Goal: Find specific page/section: Find specific page/section

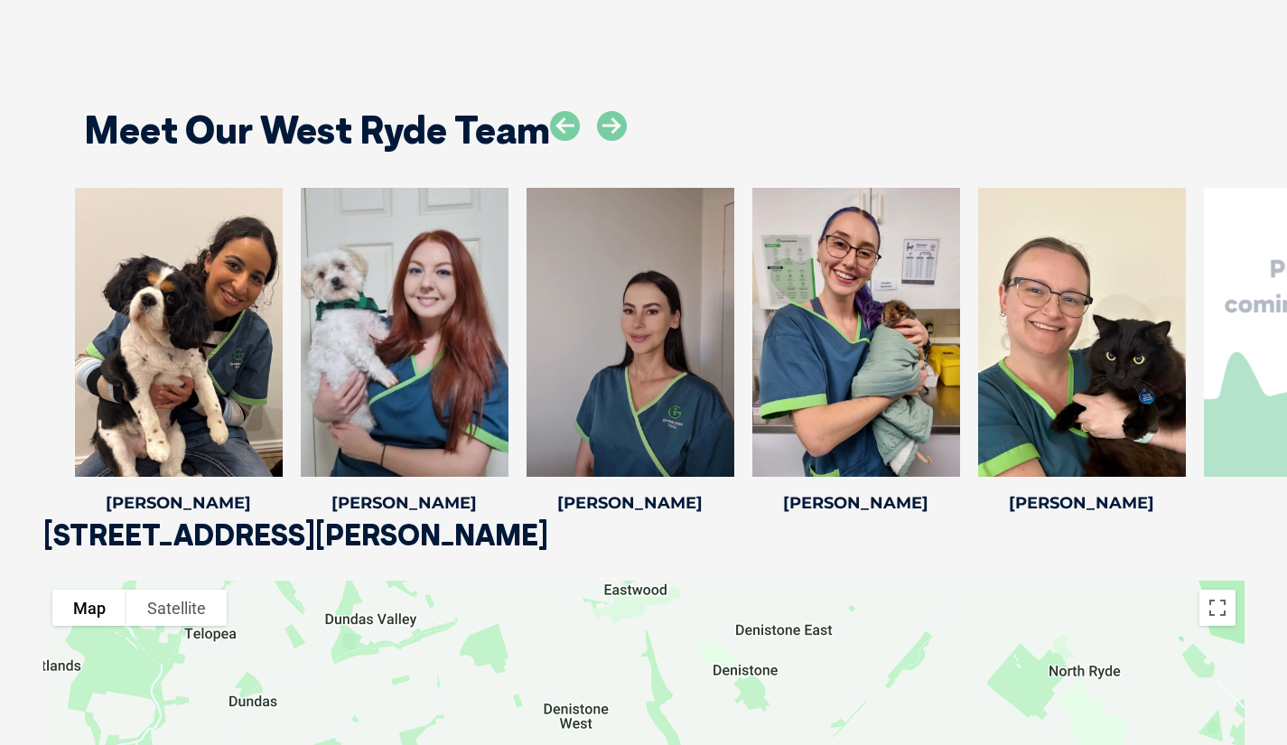
scroll to position [2597, 0]
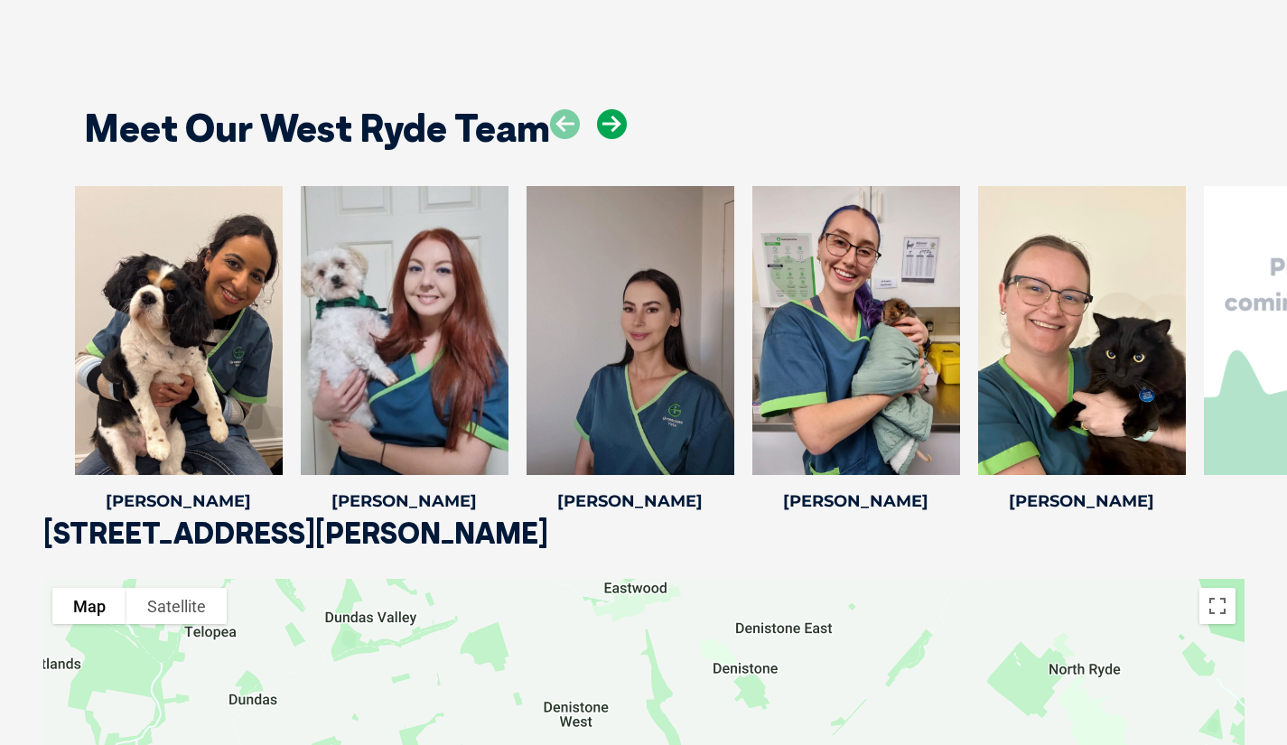
click at [615, 132] on icon at bounding box center [612, 124] width 30 height 30
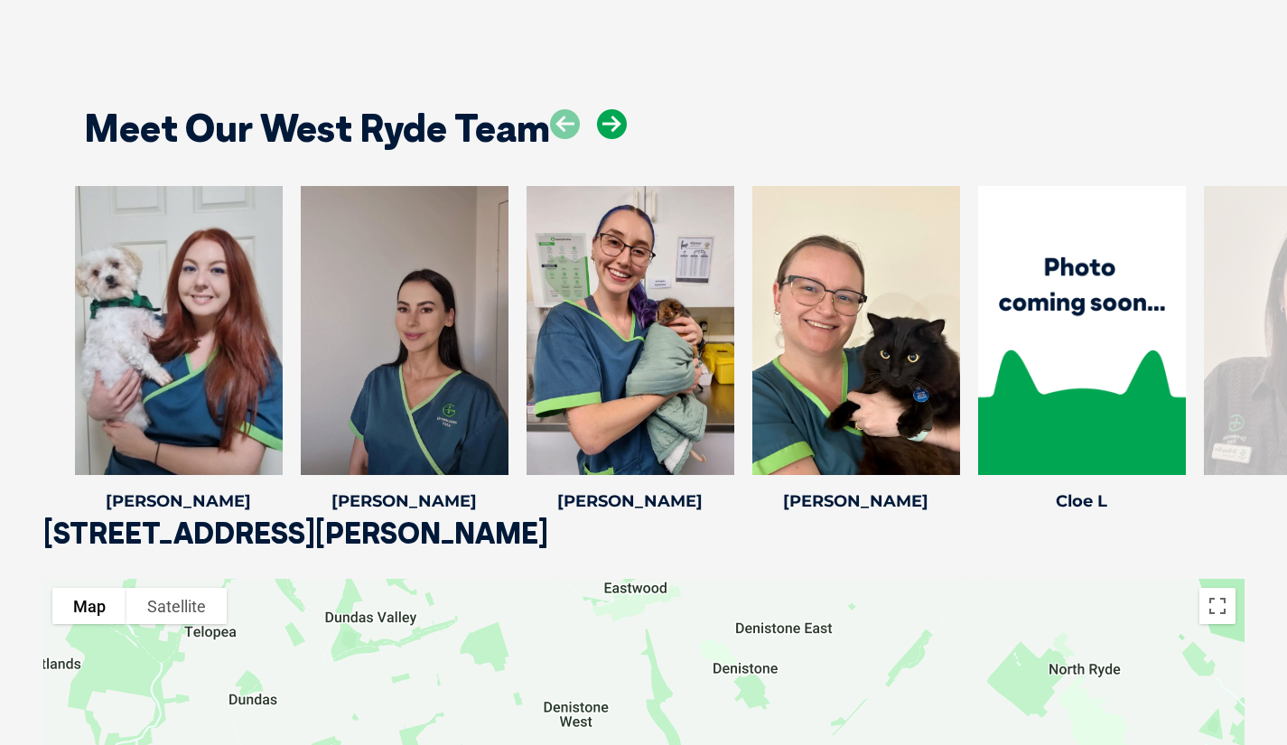
click at [615, 132] on icon at bounding box center [612, 124] width 30 height 30
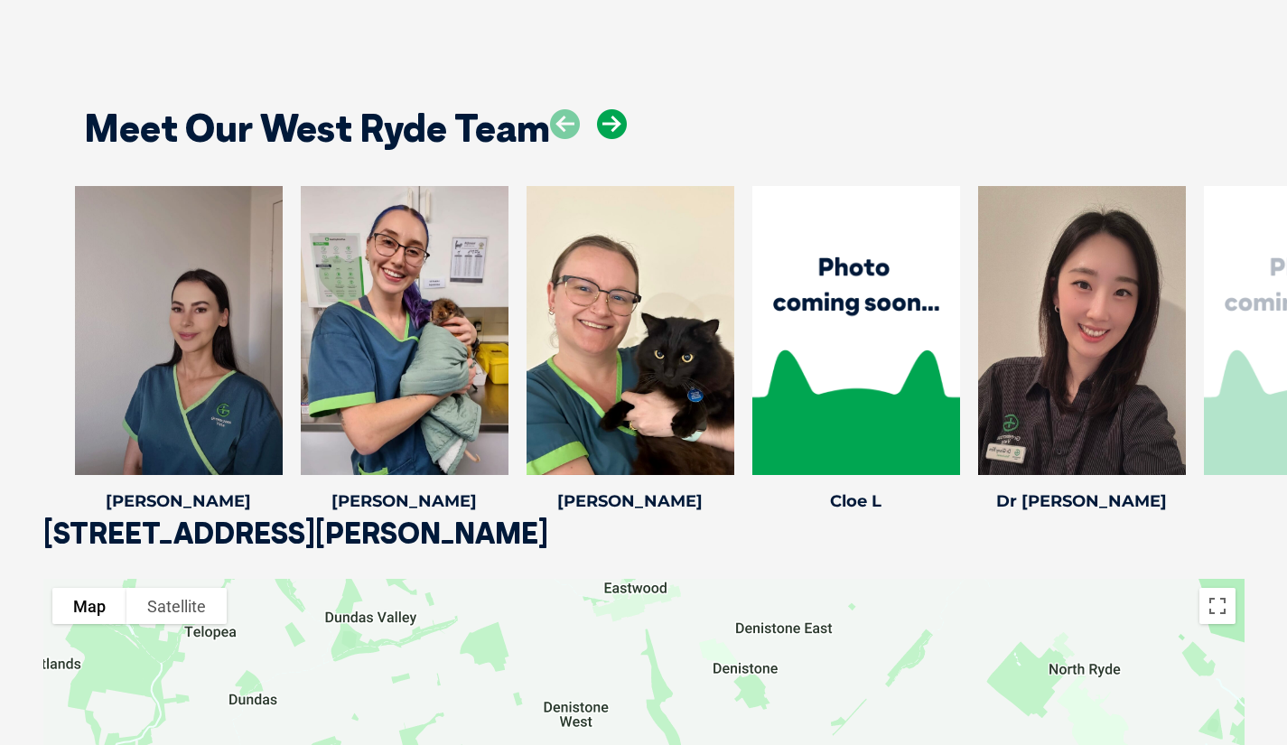
click at [615, 132] on icon at bounding box center [612, 124] width 30 height 30
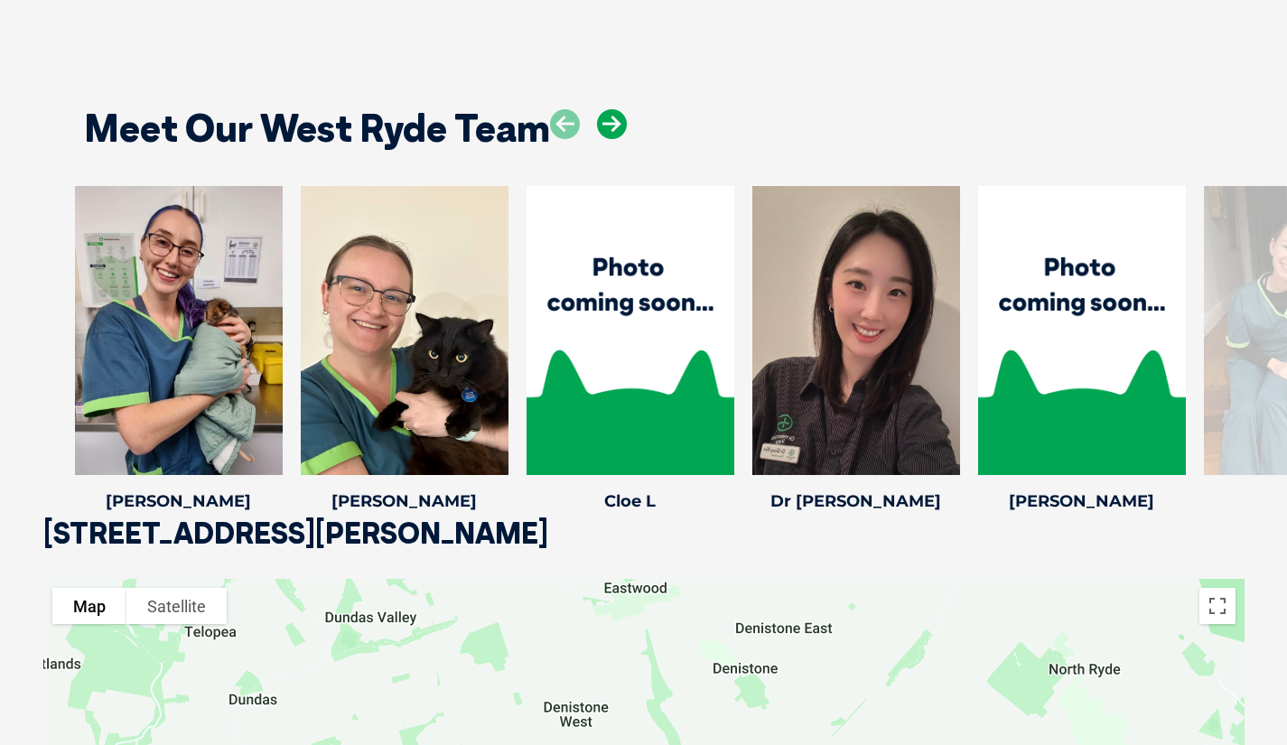
click at [615, 132] on icon at bounding box center [612, 124] width 30 height 30
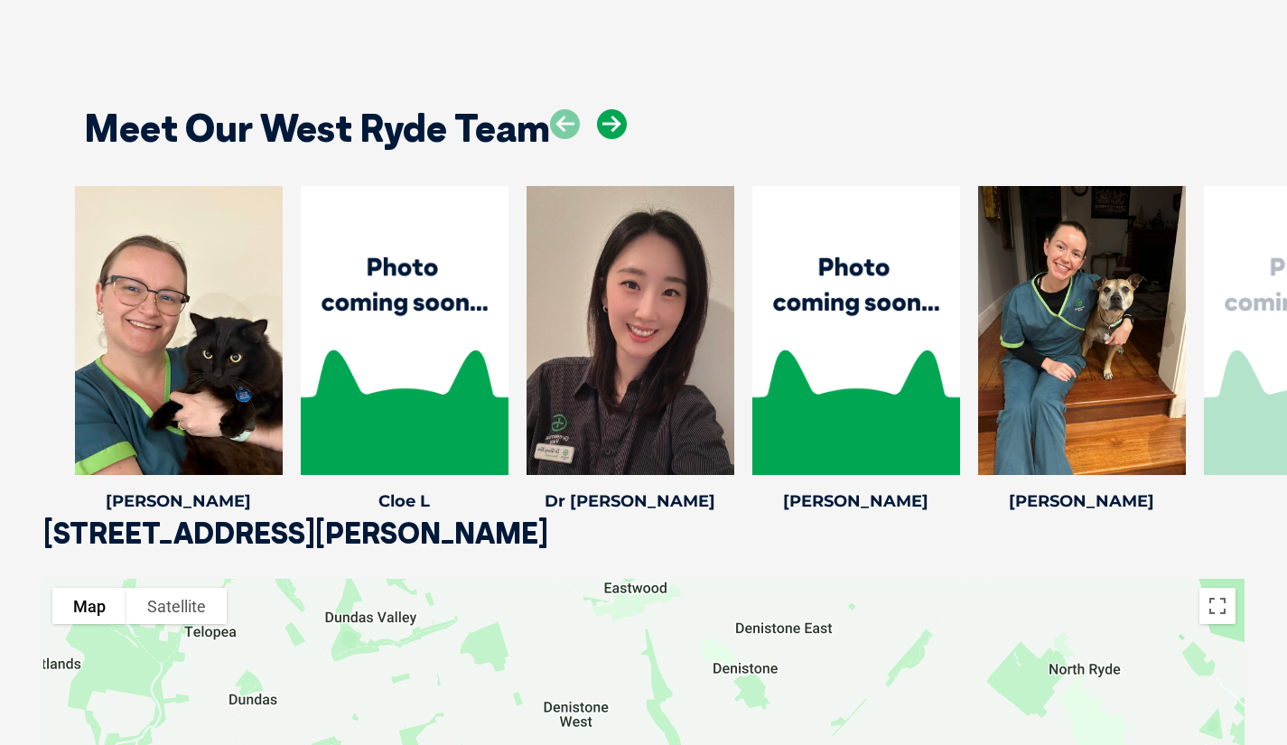
click at [615, 132] on icon at bounding box center [612, 124] width 30 height 30
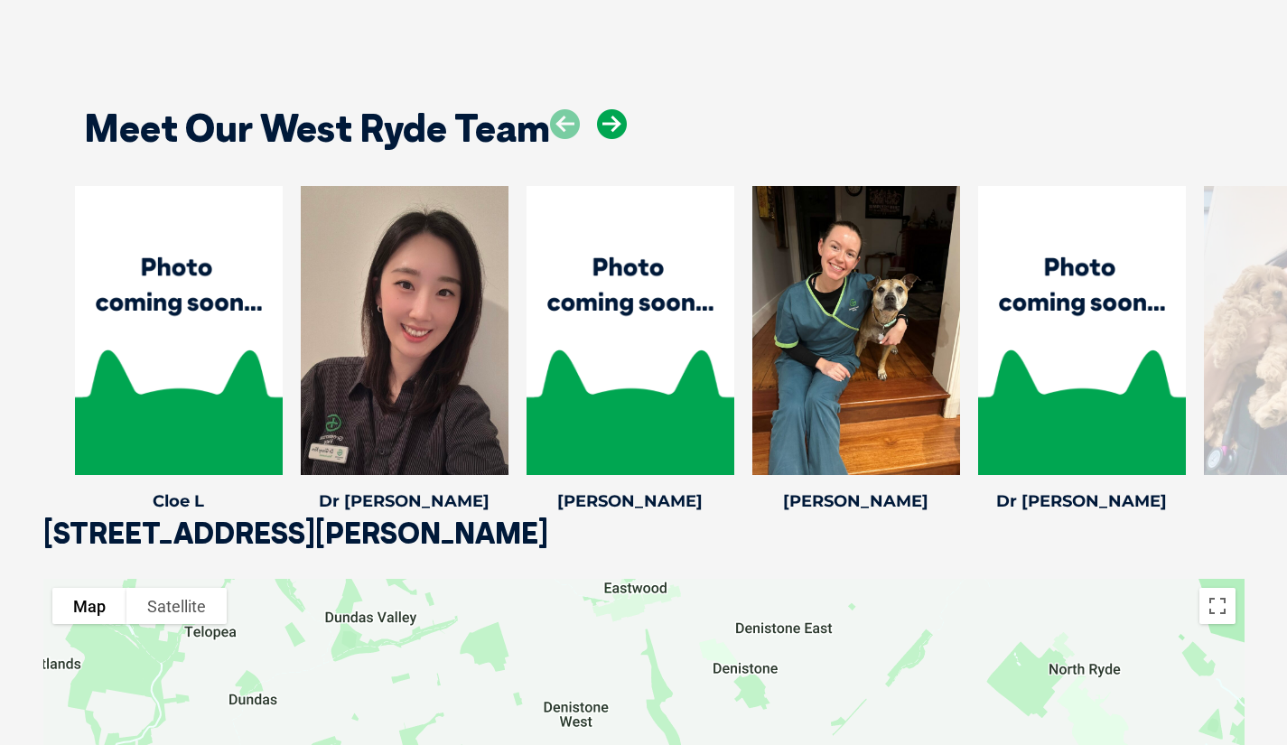
click at [615, 132] on icon at bounding box center [612, 124] width 30 height 30
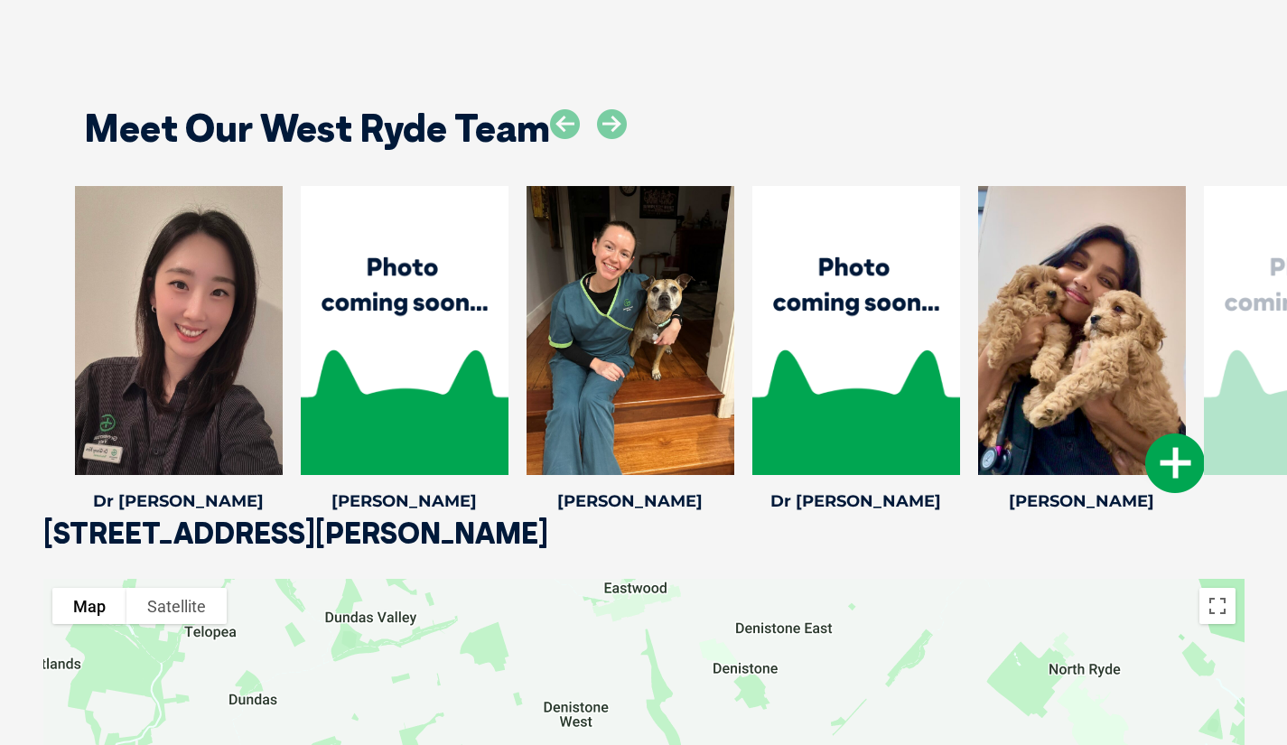
click at [1083, 498] on h4 "[PERSON_NAME]" at bounding box center [1082, 501] width 208 height 16
click at [1076, 377] on div at bounding box center [1082, 330] width 208 height 289
click at [1071, 499] on h4 "[PERSON_NAME]" at bounding box center [1082, 501] width 208 height 16
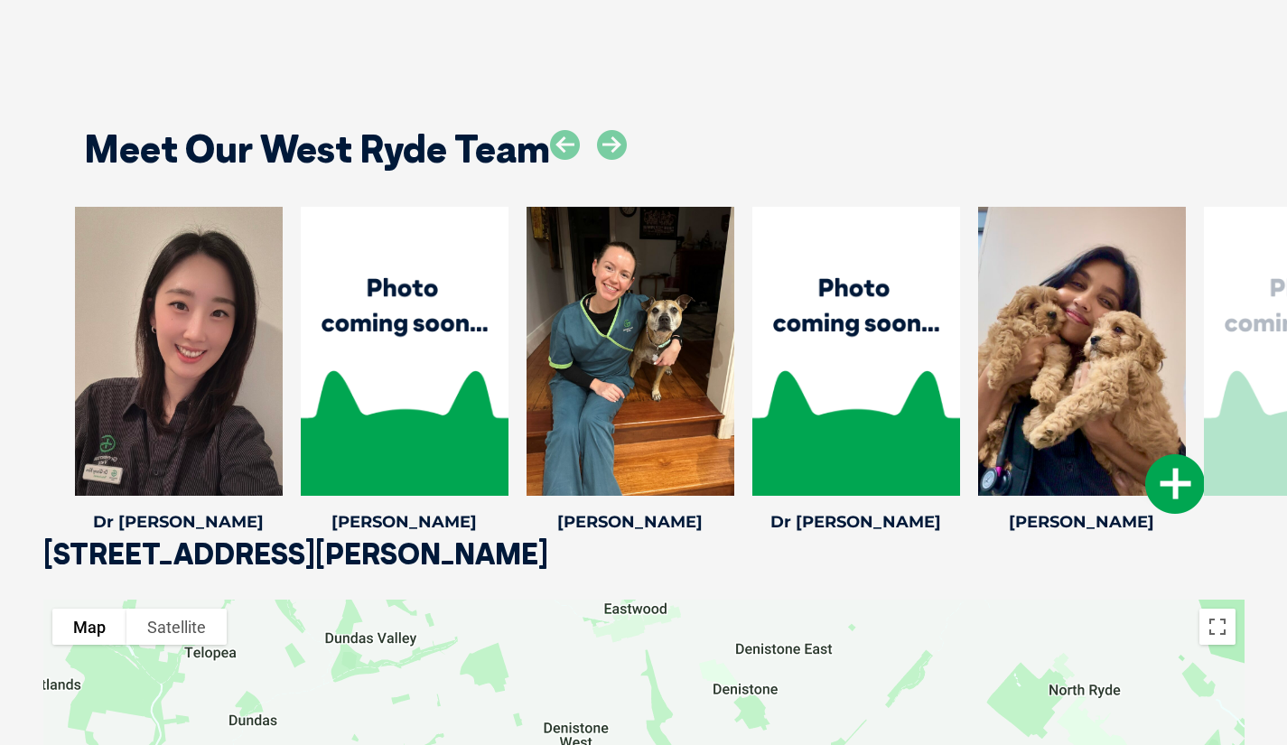
scroll to position [2575, 0]
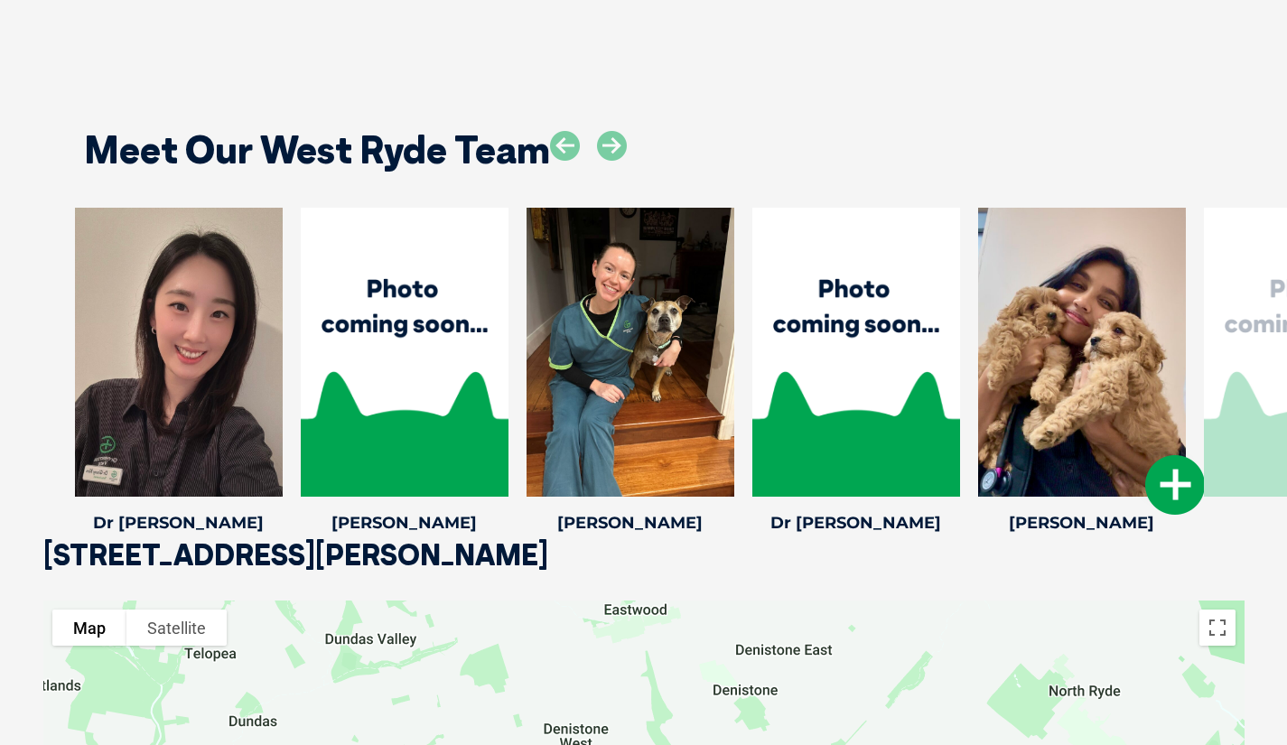
click at [1084, 395] on div at bounding box center [1082, 352] width 208 height 289
click at [1062, 531] on h4 "[PERSON_NAME]" at bounding box center [1082, 523] width 208 height 16
click at [1060, 452] on div at bounding box center [1082, 352] width 208 height 289
